Goal: Contribute content: Contribute content

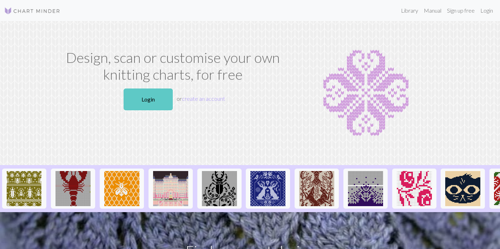
click at [159, 94] on link "Login" at bounding box center [148, 100] width 49 height 22
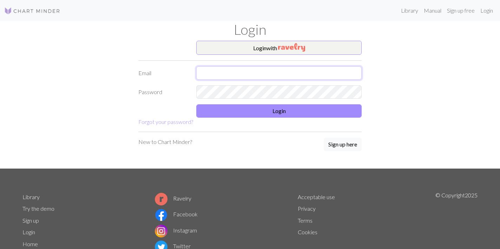
type input "[PERSON_NAME][EMAIL_ADDRESS][DOMAIN_NAME]"
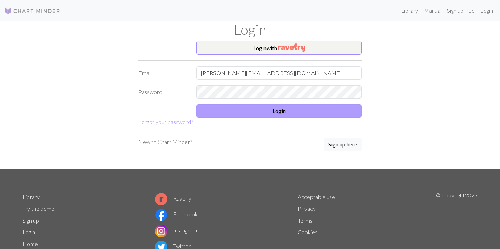
click at [226, 111] on button "Login" at bounding box center [279, 110] width 166 height 13
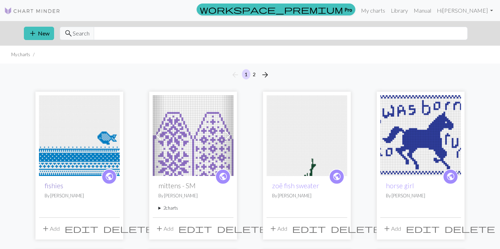
click at [52, 186] on link "fishies" at bounding box center [54, 186] width 19 height 8
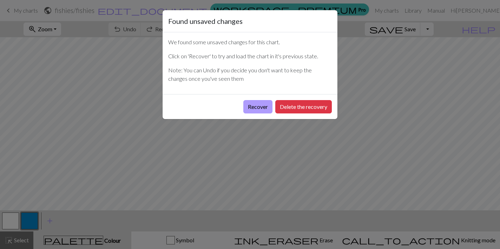
click at [262, 104] on button "Recover" at bounding box center [258, 106] width 29 height 13
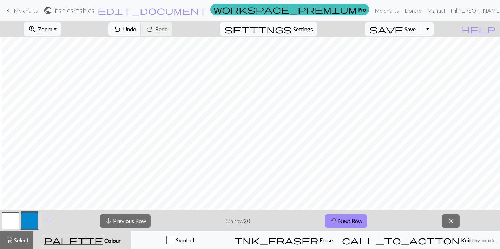
scroll to position [293, 435]
click at [105, 237] on div "palette Colour Colour" at bounding box center [83, 240] width 90 height 9
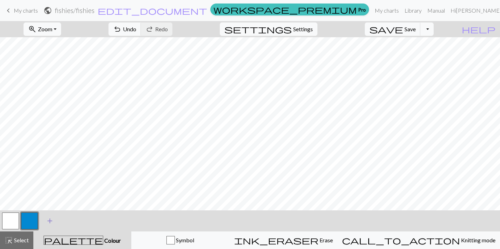
click at [47, 220] on span "add" at bounding box center [50, 221] width 8 height 10
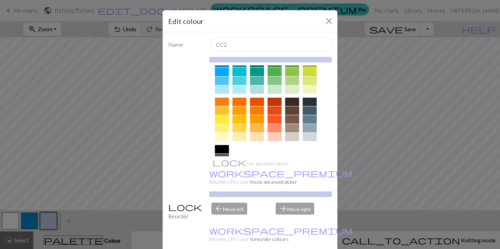
scroll to position [69, 0]
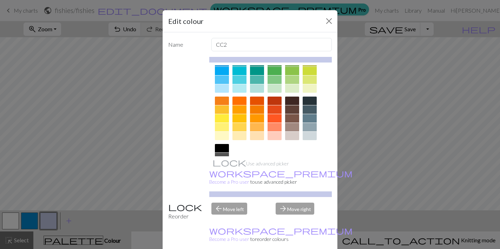
click at [219, 146] on div at bounding box center [222, 148] width 14 height 8
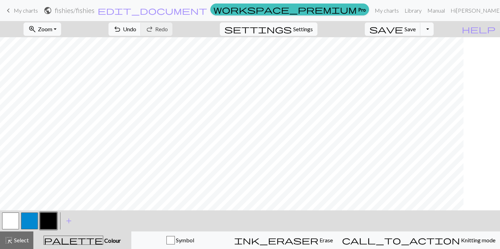
scroll to position [0, 0]
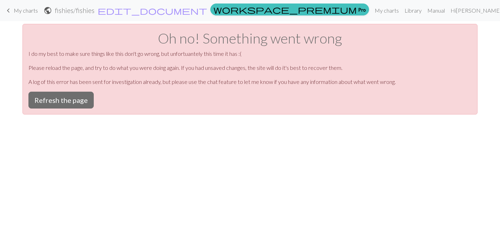
click at [60, 90] on div "Oh no! Something went wrong I do my best to make sure things like this don't go…" at bounding box center [249, 69] width 455 height 91
click at [58, 99] on button "Refresh the page" at bounding box center [60, 100] width 65 height 17
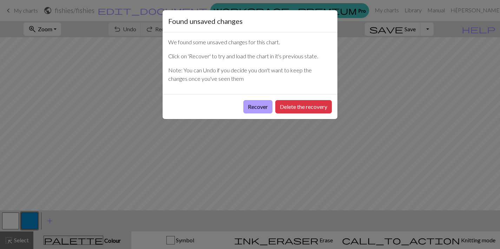
click at [250, 103] on button "Recover" at bounding box center [258, 106] width 29 height 13
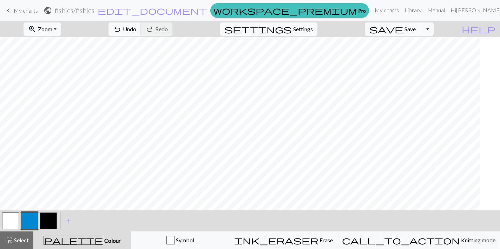
scroll to position [352, 9]
click at [51, 218] on button "button" at bounding box center [48, 221] width 17 height 17
click at [29, 221] on button "button" at bounding box center [29, 221] width 17 height 17
click at [49, 222] on button "button" at bounding box center [48, 221] width 17 height 17
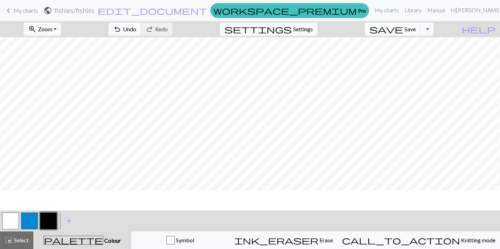
scroll to position [242, 435]
click at [122, 30] on span "undo" at bounding box center [117, 29] width 8 height 10
click at [28, 221] on button "button" at bounding box center [29, 221] width 17 height 17
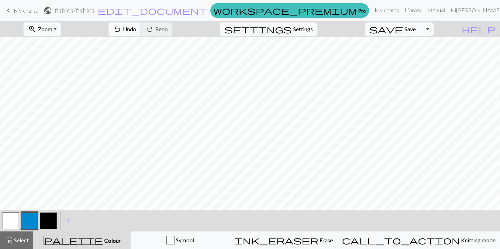
click at [13, 220] on button "button" at bounding box center [10, 221] width 17 height 17
click at [31, 219] on button "button" at bounding box center [29, 221] width 17 height 17
click at [15, 220] on button "button" at bounding box center [10, 221] width 17 height 17
click at [27, 223] on button "button" at bounding box center [29, 221] width 17 height 17
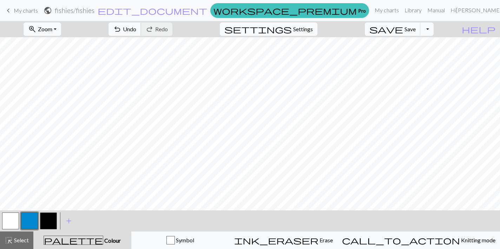
click at [122, 28] on span "undo" at bounding box center [117, 29] width 8 height 10
click at [47, 219] on button "button" at bounding box center [48, 221] width 17 height 17
click at [13, 218] on button "button" at bounding box center [10, 221] width 17 height 17
click at [30, 223] on button "button" at bounding box center [29, 221] width 17 height 17
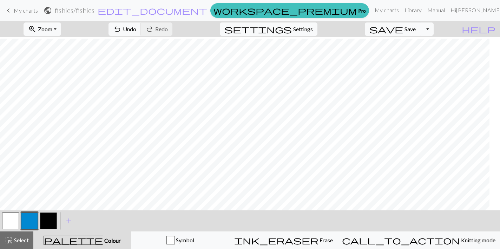
scroll to position [236, 250]
click at [141, 32] on button "undo Undo Undo" at bounding box center [125, 28] width 33 height 13
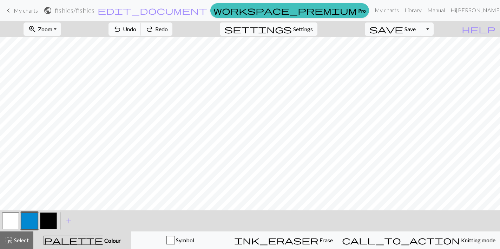
click at [141, 32] on button "undo Undo Undo" at bounding box center [125, 28] width 33 height 13
click at [51, 217] on button "button" at bounding box center [48, 221] width 17 height 17
click at [122, 28] on span "undo" at bounding box center [117, 29] width 8 height 10
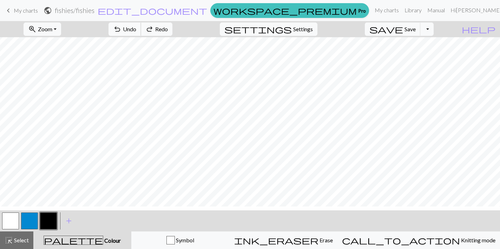
scroll to position [238, 192]
click at [32, 217] on button "button" at bounding box center [29, 221] width 17 height 17
click at [122, 27] on span "undo" at bounding box center [117, 29] width 8 height 10
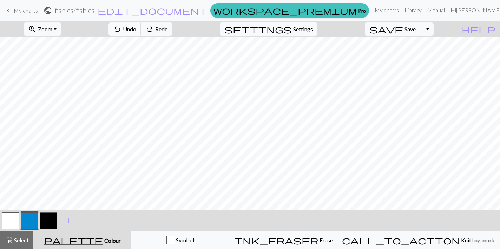
click at [122, 27] on span "undo" at bounding box center [117, 29] width 8 height 10
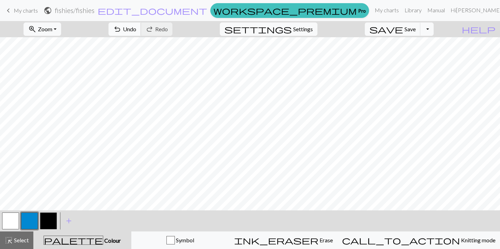
click at [136, 27] on span "Undo" at bounding box center [129, 29] width 13 height 7
click at [136, 26] on span "Undo" at bounding box center [129, 29] width 13 height 7
click at [12, 215] on button "button" at bounding box center [10, 221] width 17 height 17
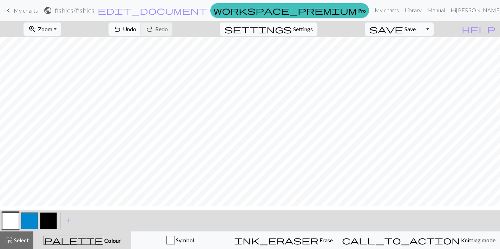
scroll to position [80, 270]
click at [22, 222] on button "button" at bounding box center [29, 221] width 17 height 17
click at [403, 28] on span "save" at bounding box center [387, 29] width 34 height 10
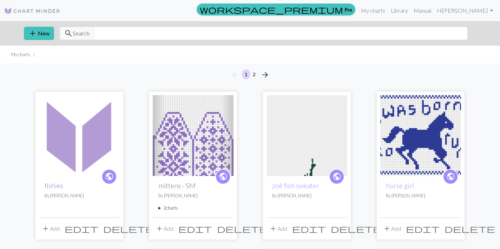
click at [56, 189] on link "fishies" at bounding box center [54, 186] width 19 height 8
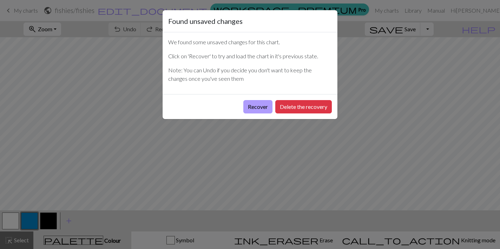
click at [252, 107] on button "Recover" at bounding box center [258, 106] width 29 height 13
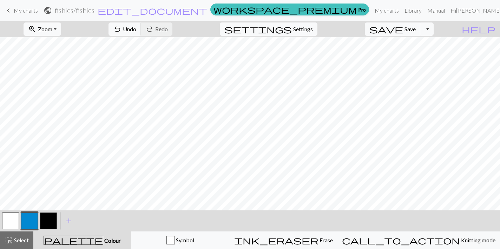
scroll to position [283, 435]
click at [53, 220] on button "button" at bounding box center [48, 221] width 17 height 17
click at [9, 222] on button "button" at bounding box center [10, 221] width 17 height 17
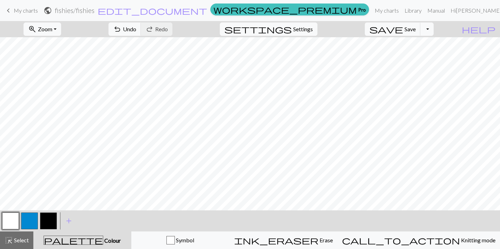
click at [45, 222] on button "button" at bounding box center [48, 221] width 17 height 17
click at [416, 32] on span "Save" at bounding box center [410, 29] width 11 height 7
